Goal: Information Seeking & Learning: Understand process/instructions

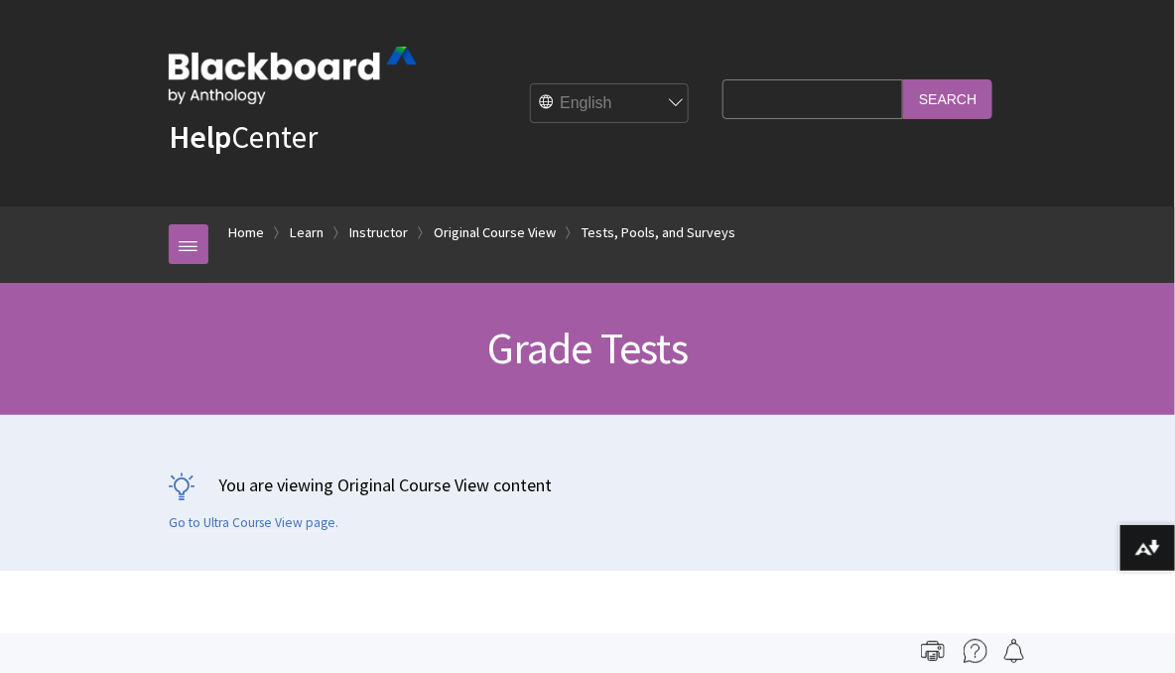
scroll to position [3052, 0]
click at [754, 96] on input "Search Query" at bounding box center [813, 98] width 181 height 39
click at [378, 220] on link "Instructor" at bounding box center [378, 232] width 59 height 25
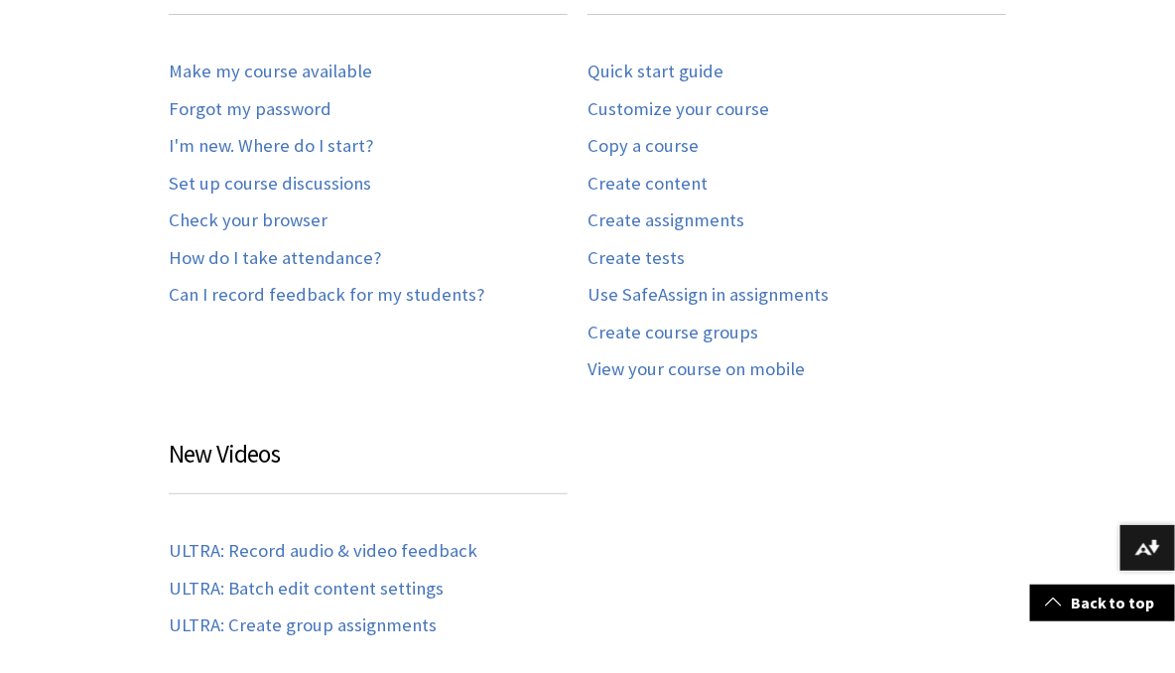
scroll to position [519, 0]
click at [654, 263] on link "Create tests" at bounding box center [636, 257] width 97 height 23
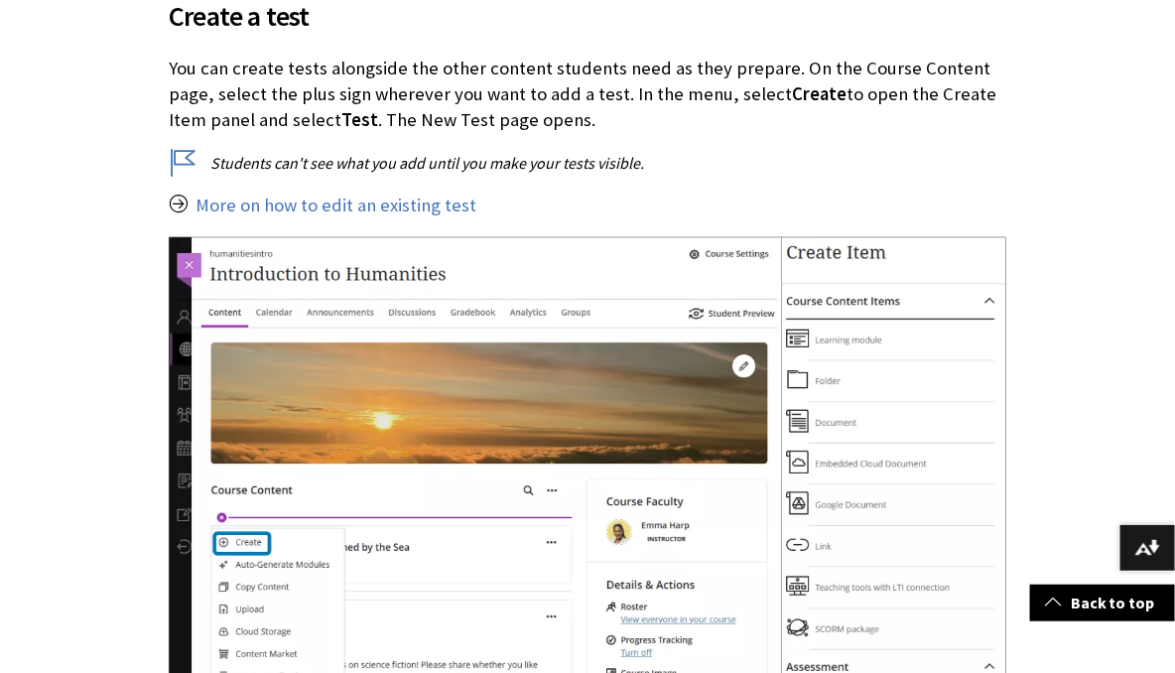
scroll to position [508, 0]
